Goal: Information Seeking & Learning: Learn about a topic

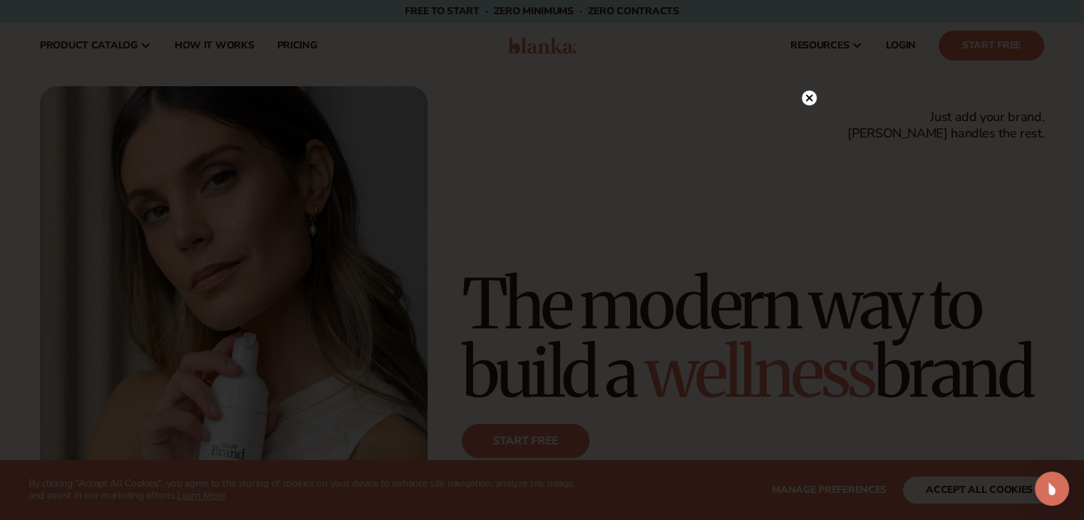
click at [994, 481] on div at bounding box center [542, 260] width 1084 height 520
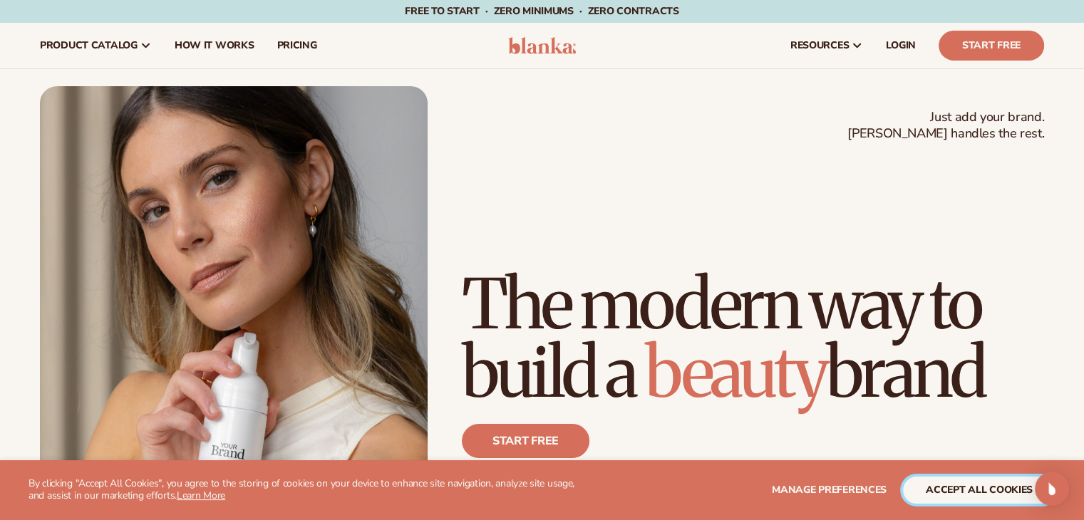
click at [958, 489] on button "accept all cookies" at bounding box center [979, 490] width 153 height 27
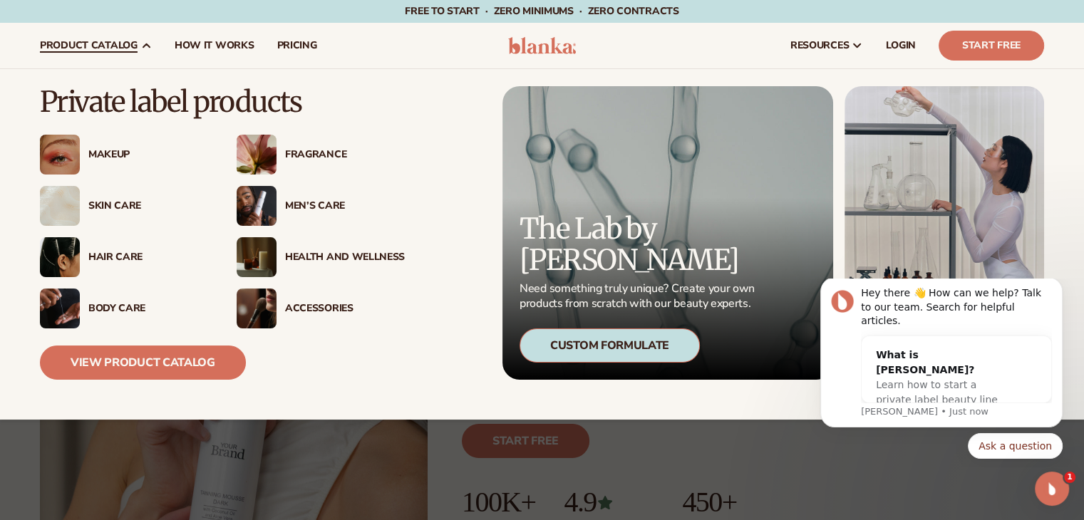
click at [316, 151] on div "Fragrance" at bounding box center [345, 155] width 120 height 12
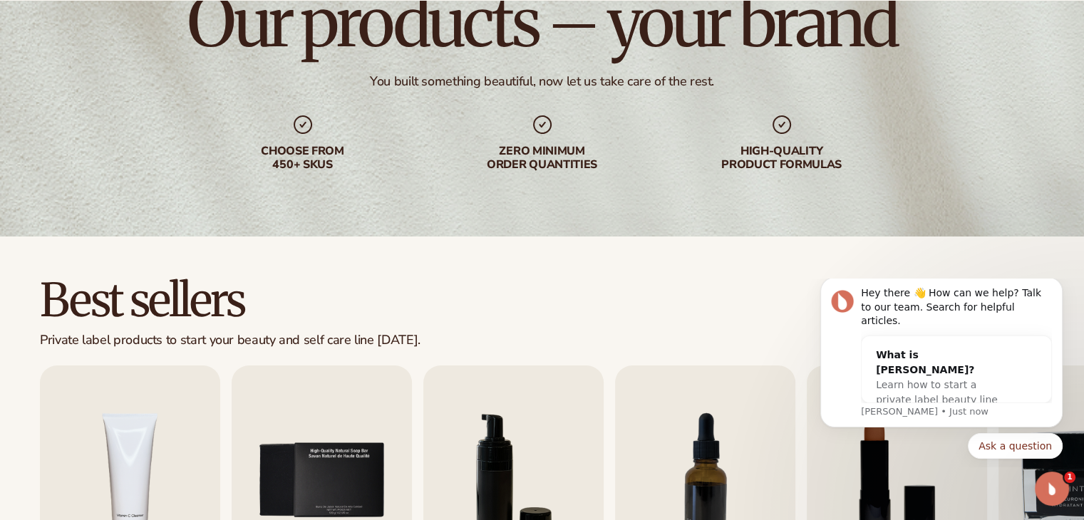
scroll to position [378, 0]
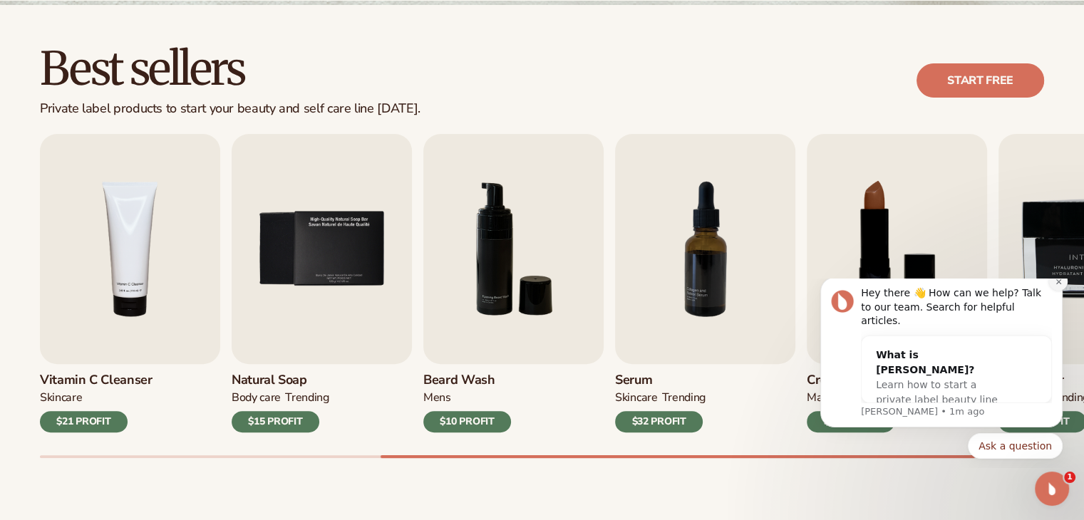
click at [1064, 291] on button "Dismiss notification" at bounding box center [1058, 281] width 19 height 19
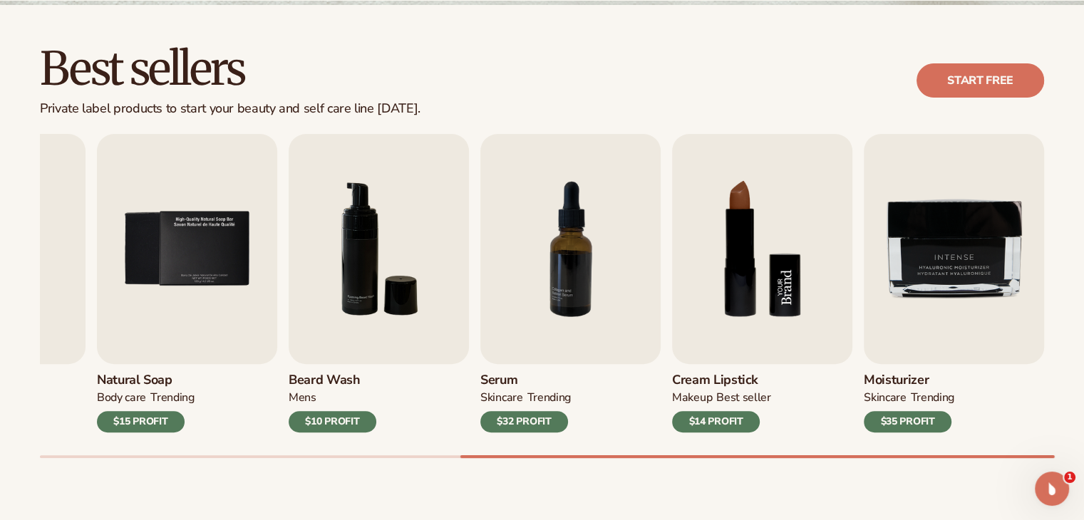
click at [732, 360] on img "8 / 9" at bounding box center [762, 249] width 180 height 230
click at [747, 277] on img "8 / 9" at bounding box center [762, 249] width 180 height 230
click at [713, 349] on img "8 / 9" at bounding box center [762, 249] width 180 height 230
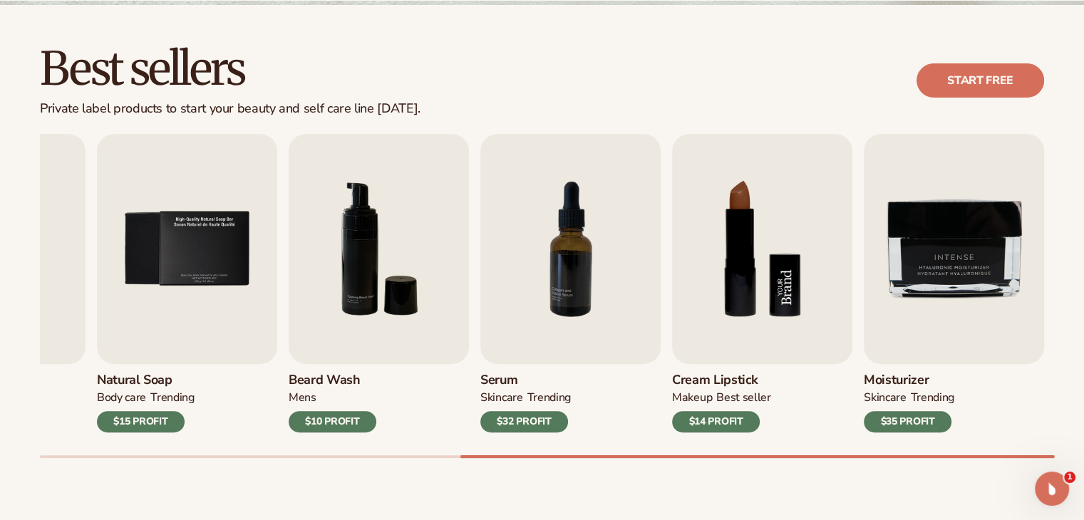
click at [713, 349] on img "8 / 9" at bounding box center [762, 249] width 180 height 230
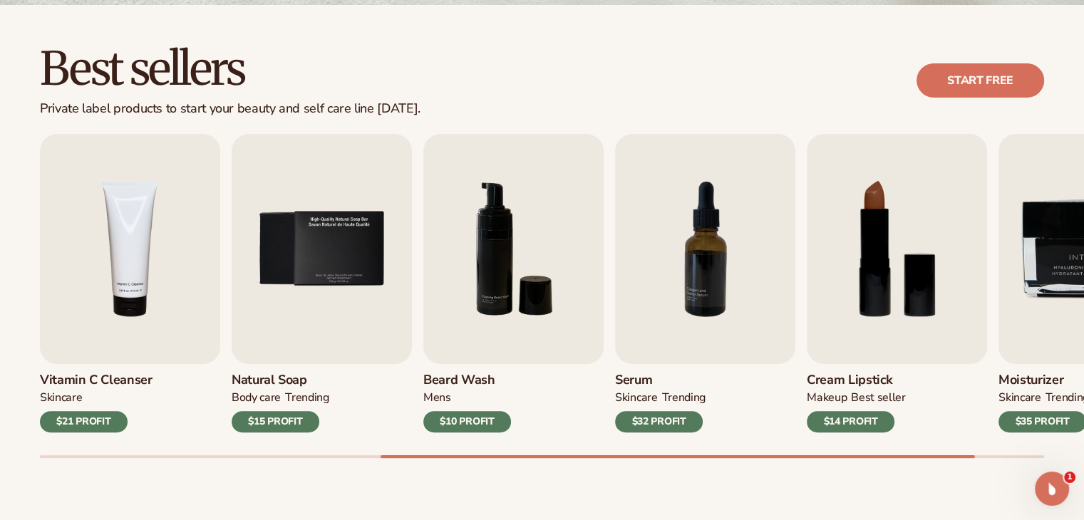
scroll to position [0, 0]
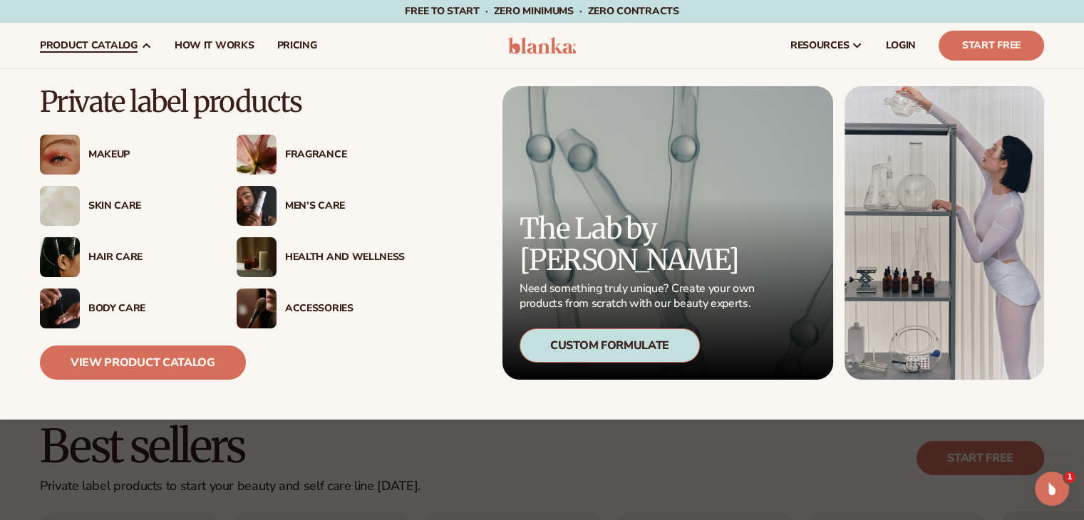
click at [118, 151] on div "Makeup" at bounding box center [148, 155] width 120 height 12
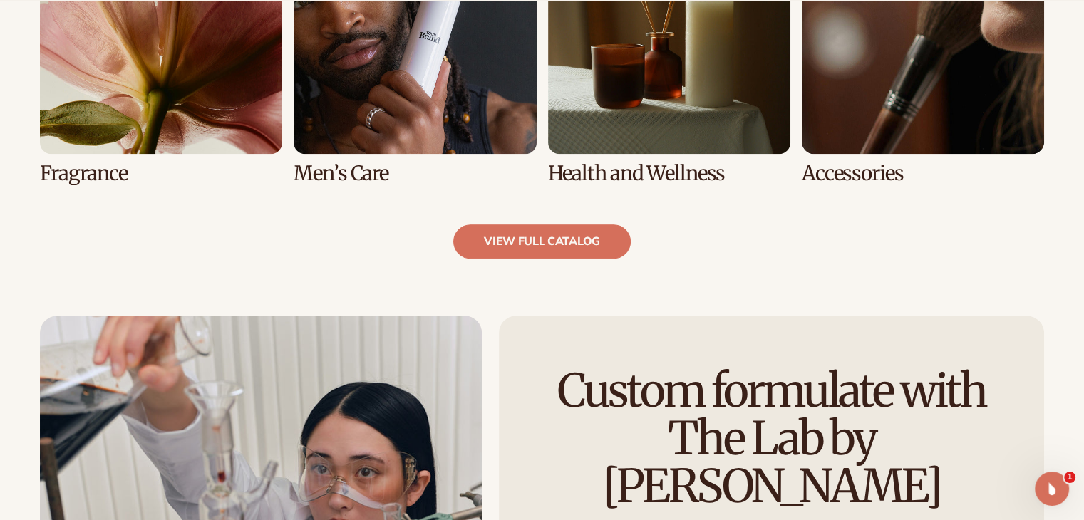
scroll to position [1459, 0]
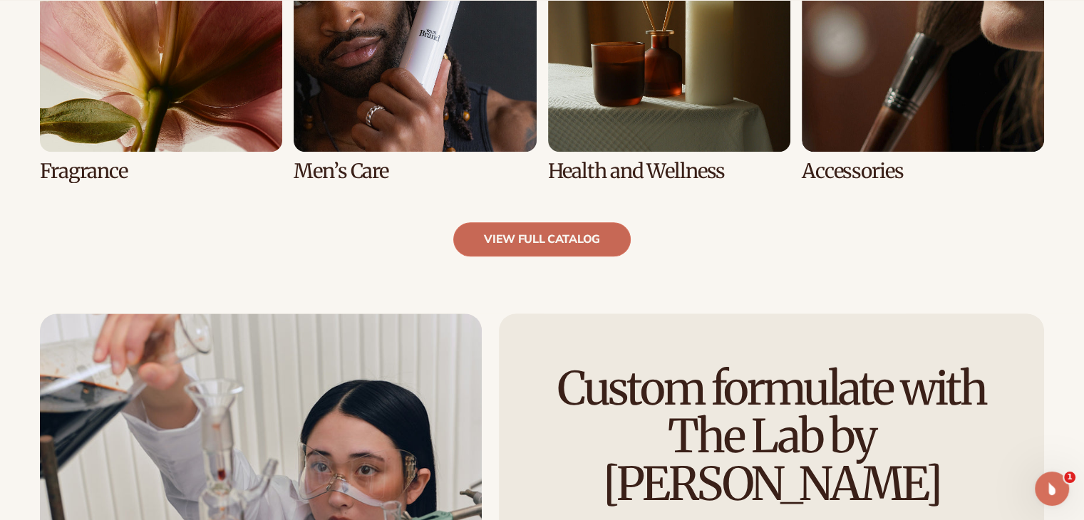
click at [553, 236] on link "view full catalog" at bounding box center [542, 239] width 178 height 34
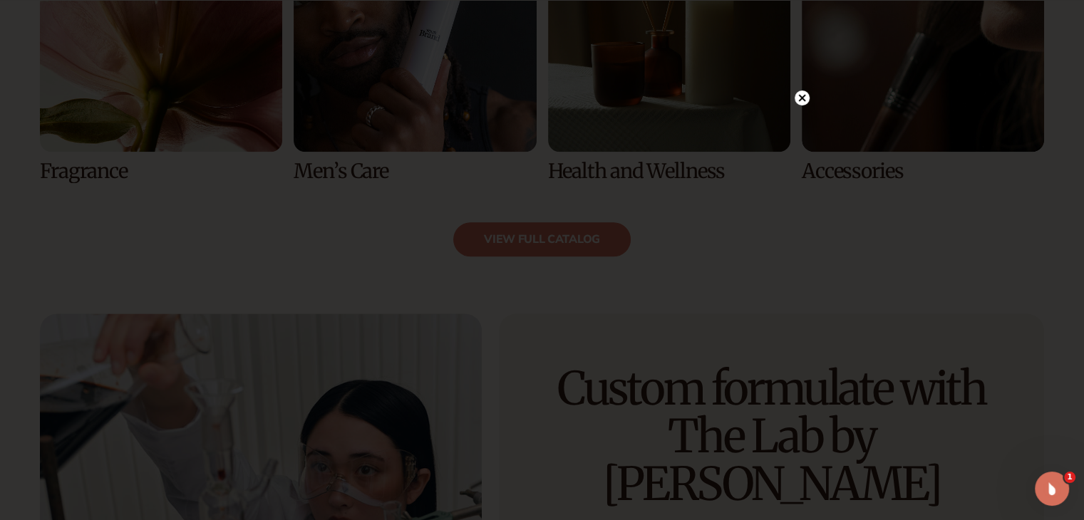
click at [800, 95] on circle at bounding box center [802, 98] width 15 height 15
